Goal: Complete application form

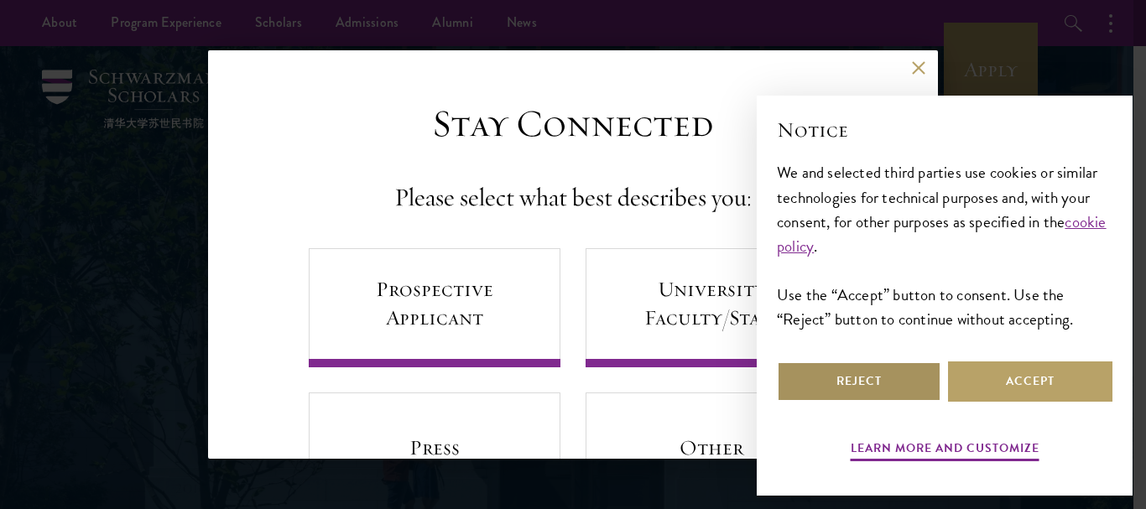
click at [881, 389] on button "Reject" at bounding box center [859, 381] width 164 height 40
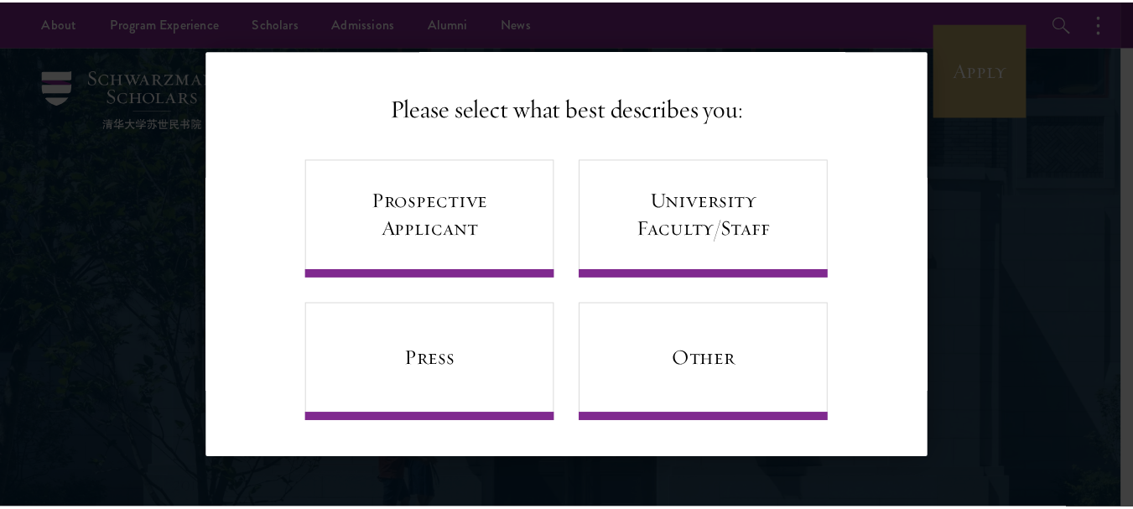
scroll to position [91, 0]
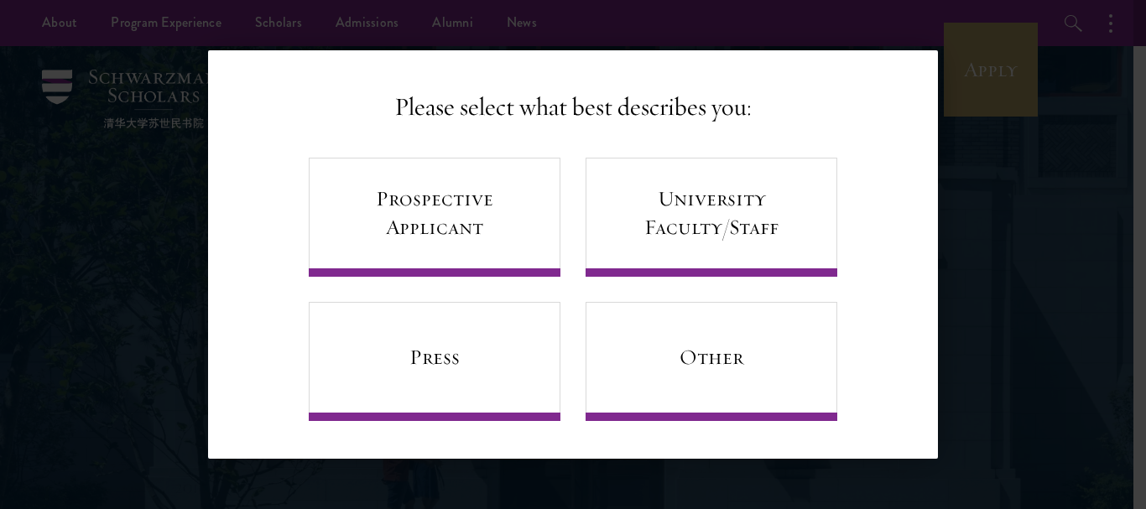
click at [971, 93] on div "Back Stay Connected Please select what best describes you: Prospective Applican…" at bounding box center [573, 254] width 1146 height 408
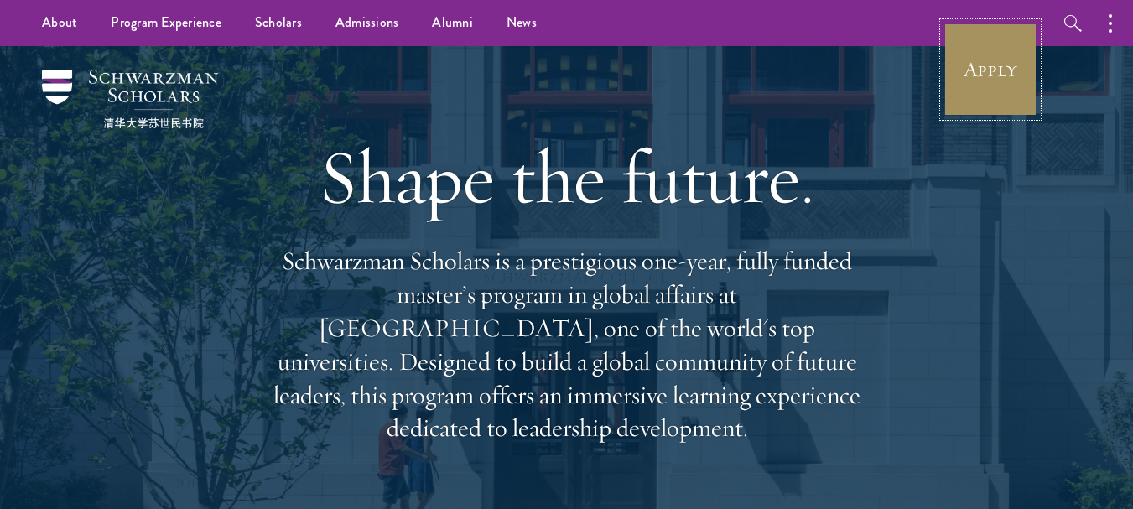
click at [1003, 72] on link "Apply" at bounding box center [990, 70] width 94 height 94
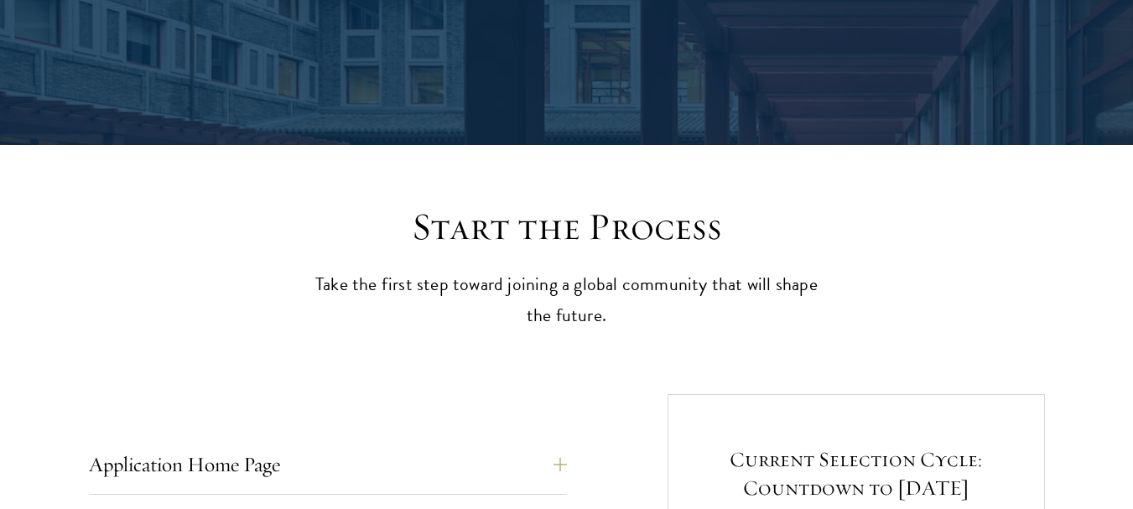
scroll to position [540, 0]
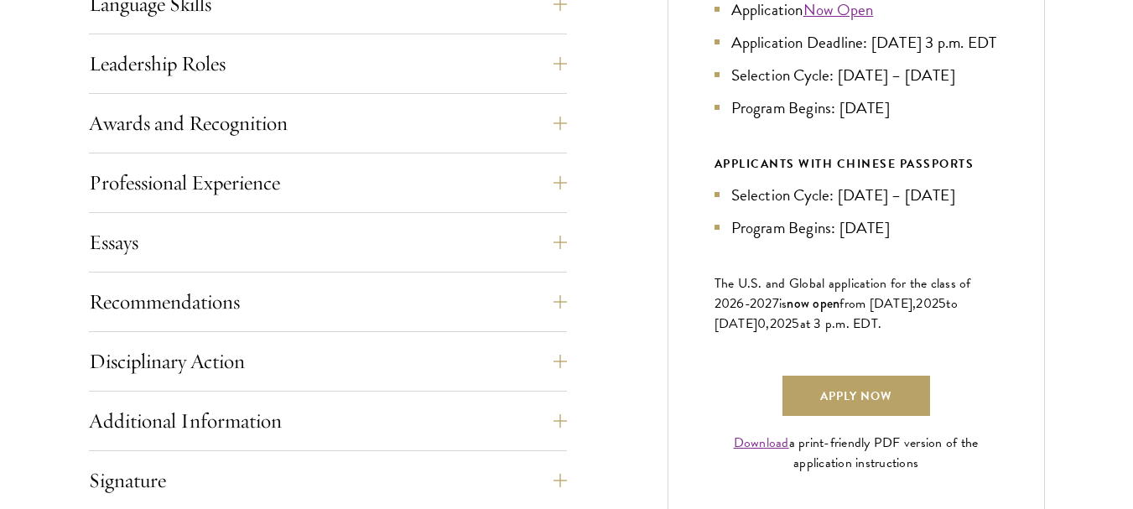
scroll to position [1004, 0]
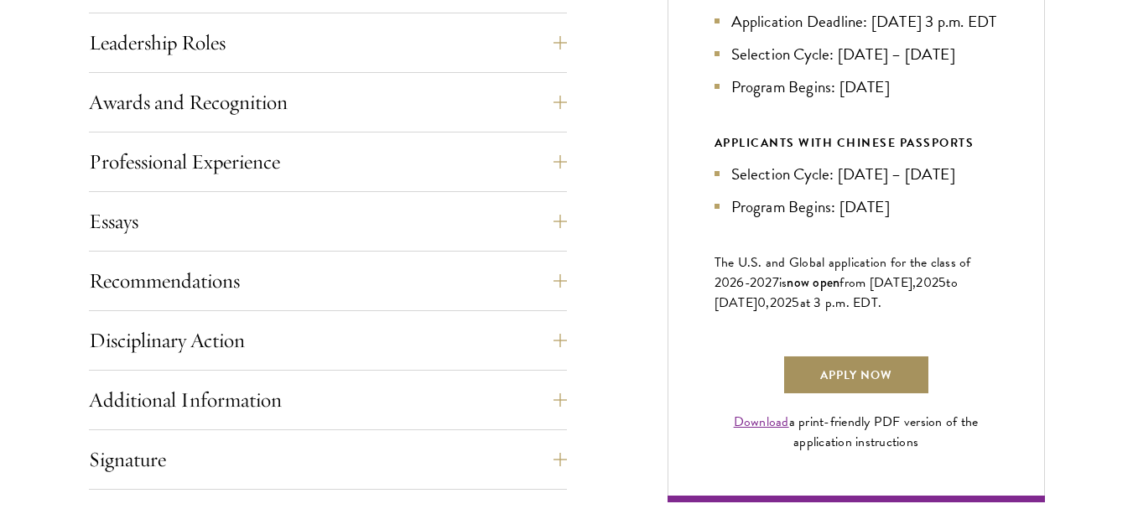
click at [909, 385] on link "Apply Now" at bounding box center [856, 375] width 148 height 40
